Goal: Check status

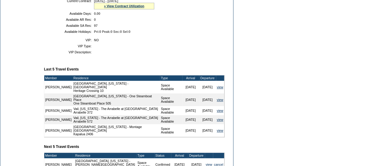
scroll to position [72, 0]
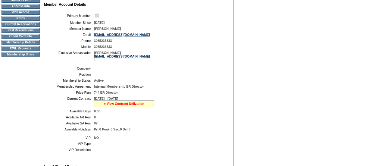
click at [127, 105] on link "» View Contract Utilization" at bounding box center [124, 104] width 40 height 4
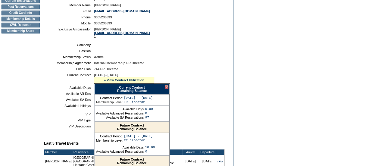
scroll to position [132, 0]
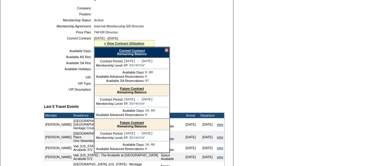
click at [143, 124] on link "Future Contract" at bounding box center [132, 123] width 24 height 4
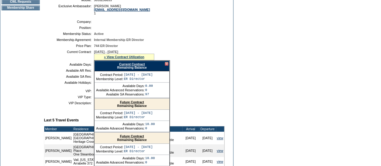
scroll to position [11, 0]
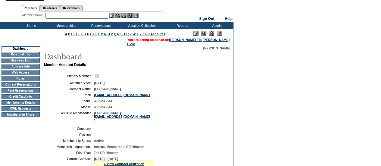
click at [27, 105] on td "Membership Details" at bounding box center [21, 102] width 38 height 5
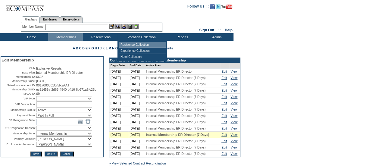
click at [134, 47] on td "Residence Collection" at bounding box center [142, 45] width 47 height 6
